Goal: Task Accomplishment & Management: Use online tool/utility

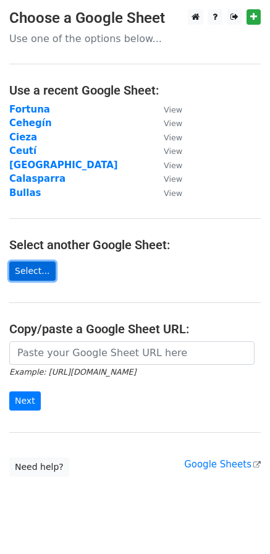
click at [40, 270] on link "Select..." at bounding box center [32, 270] width 46 height 19
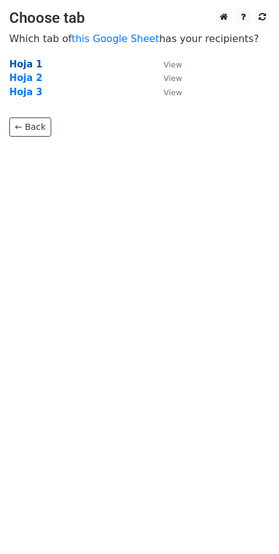
click at [16, 63] on strong "Hoja 1" at bounding box center [25, 64] width 33 height 11
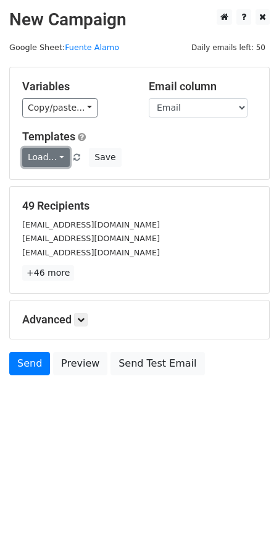
click at [49, 156] on link "Load..." at bounding box center [46, 157] width 48 height 19
click at [53, 183] on link "Mail servicios" at bounding box center [72, 186] width 98 height 20
click at [88, 315] on link at bounding box center [81, 320] width 14 height 14
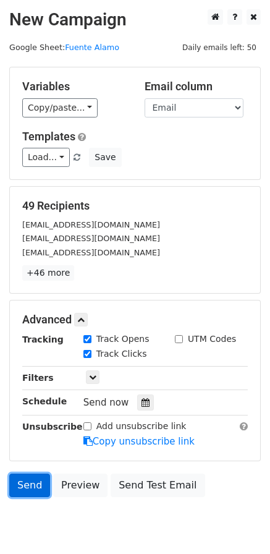
click at [31, 479] on link "Send" at bounding box center [29, 484] width 41 height 23
